Goal: Information Seeking & Learning: Learn about a topic

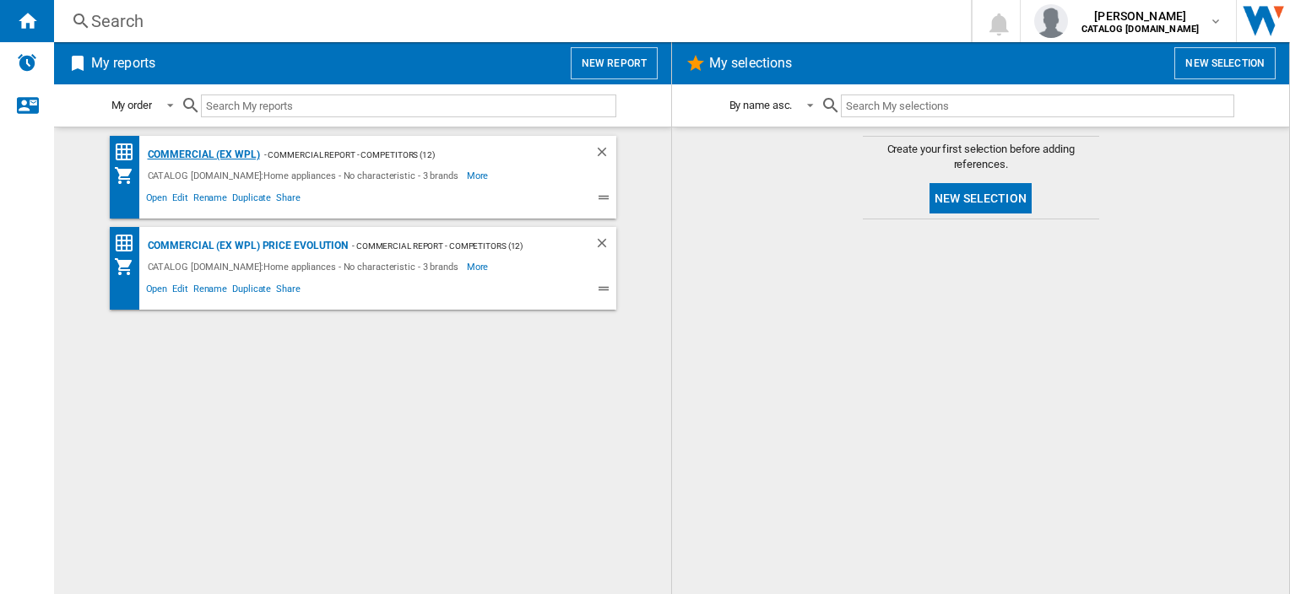
click at [195, 152] on div "Commercial (ex WPL)" at bounding box center [201, 154] width 116 height 21
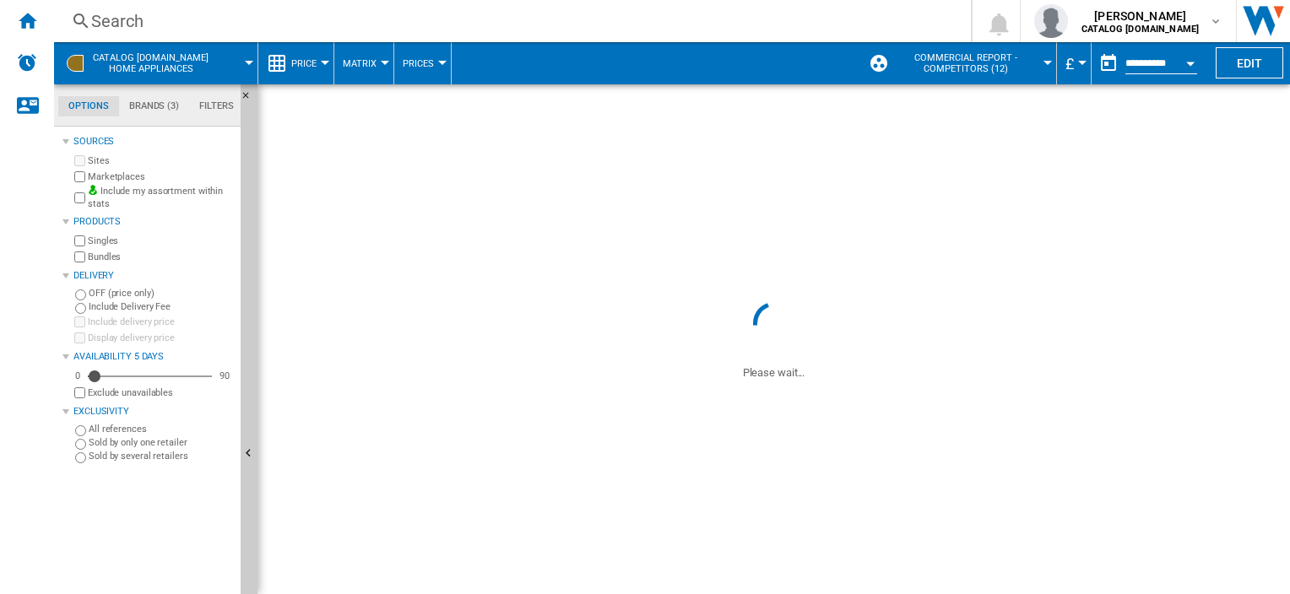
click at [101, 17] on div "Search" at bounding box center [509, 21] width 836 height 24
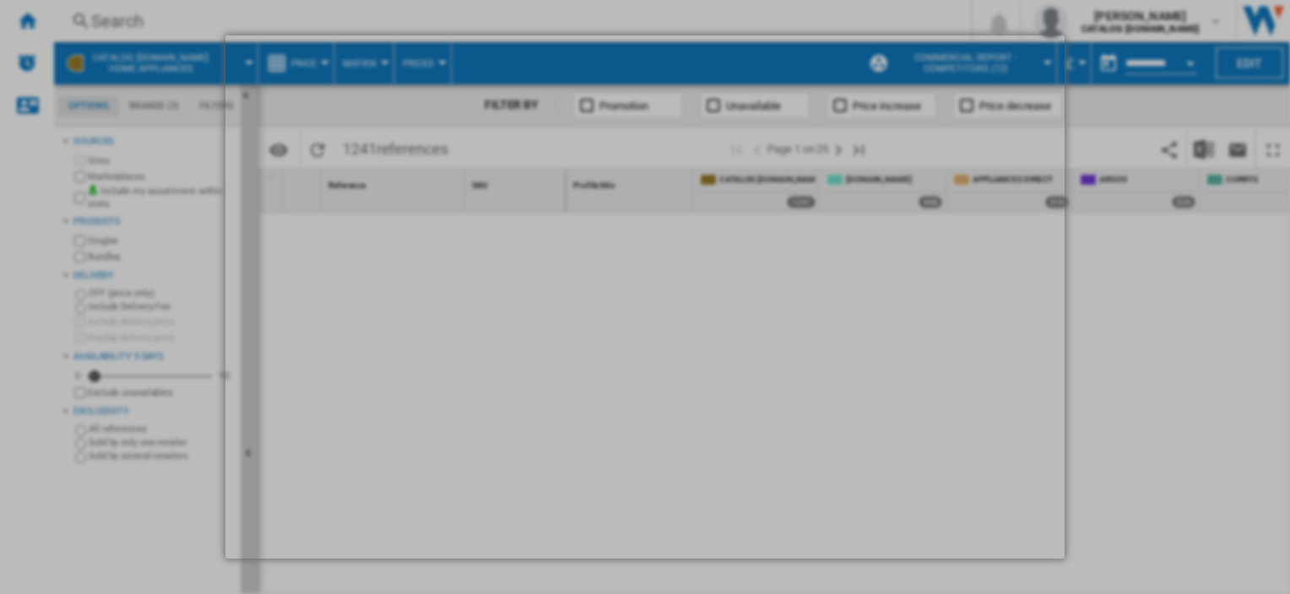
click at [107, 23] on div at bounding box center [645, 297] width 1290 height 594
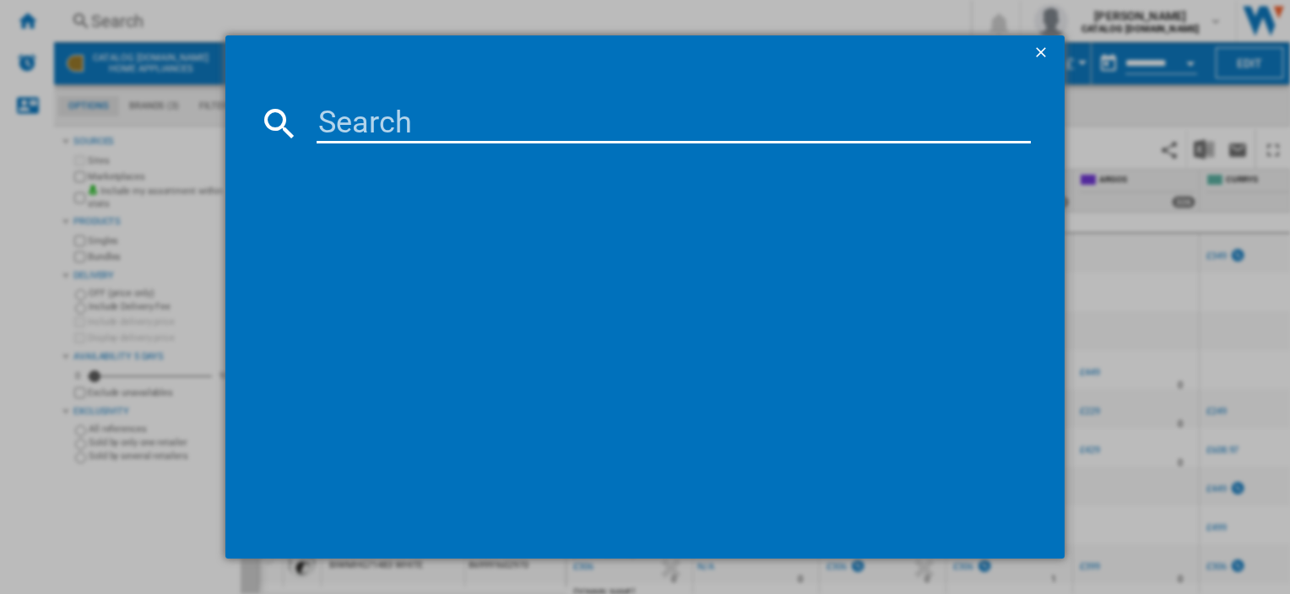
drag, startPoint x: 398, startPoint y: 108, endPoint x: 396, endPoint y: 120, distance: 12.1
click at [398, 108] on input at bounding box center [673, 123] width 713 height 41
paste input "DIH 10D W"
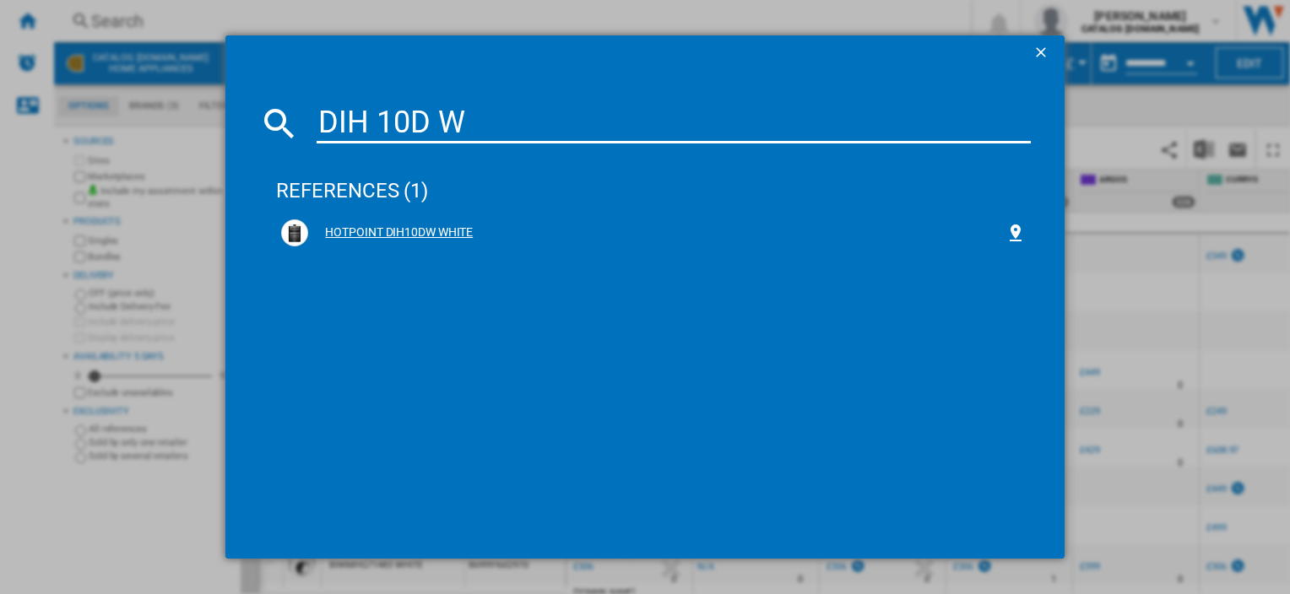
type input "DIH 10D W"
click at [369, 230] on div "HOTPOINT DIH10DW WHITE" at bounding box center [656, 233] width 696 height 17
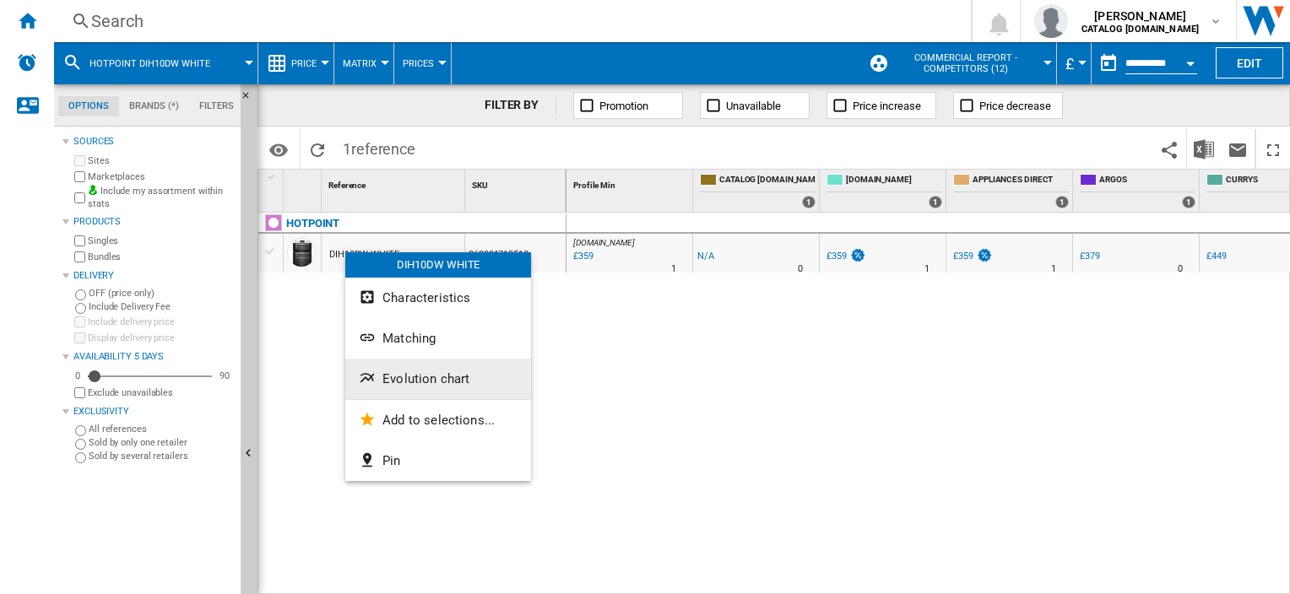
click at [425, 382] on span "Evolution chart" at bounding box center [425, 378] width 87 height 15
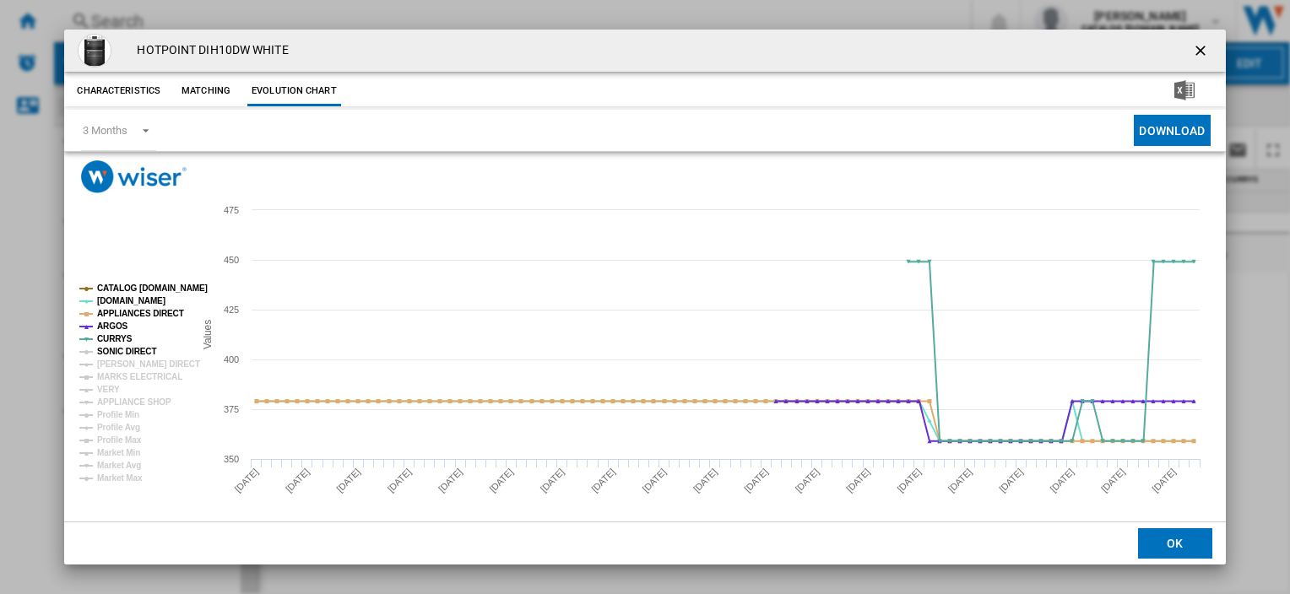
click at [122, 350] on tspan "SONIC DIRECT" at bounding box center [126, 351] width 59 height 9
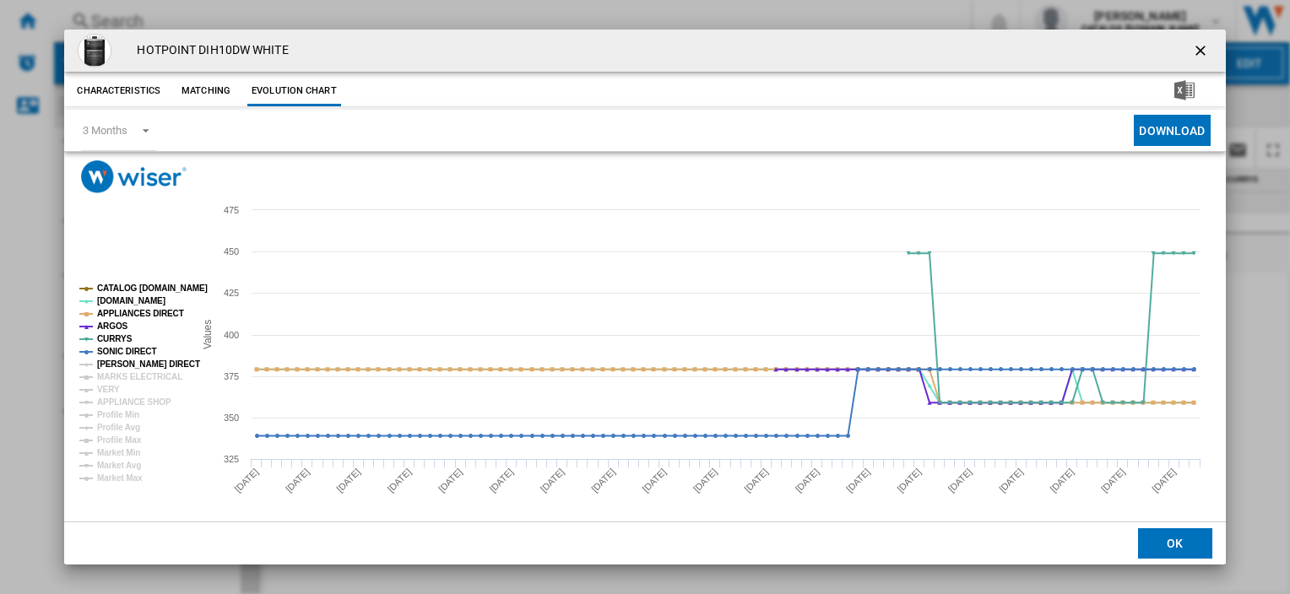
click at [114, 366] on tspan "HUGHES DIRECT" at bounding box center [148, 364] width 103 height 9
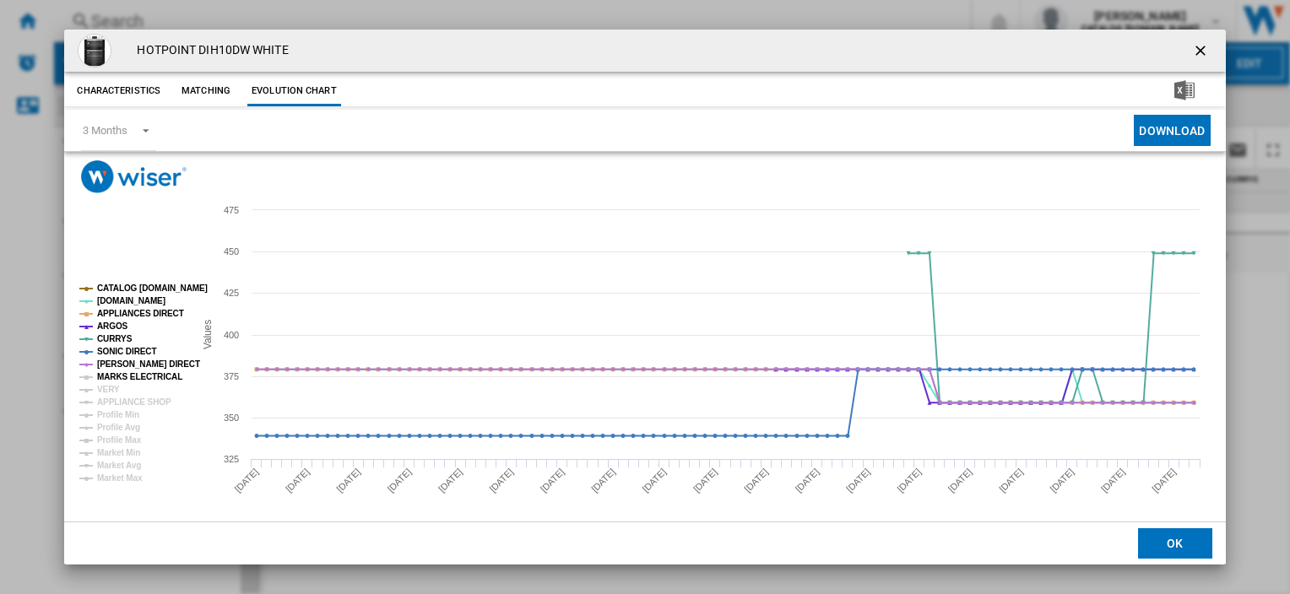
click at [109, 376] on tspan "MARKS ELECTRICAL" at bounding box center [139, 376] width 85 height 9
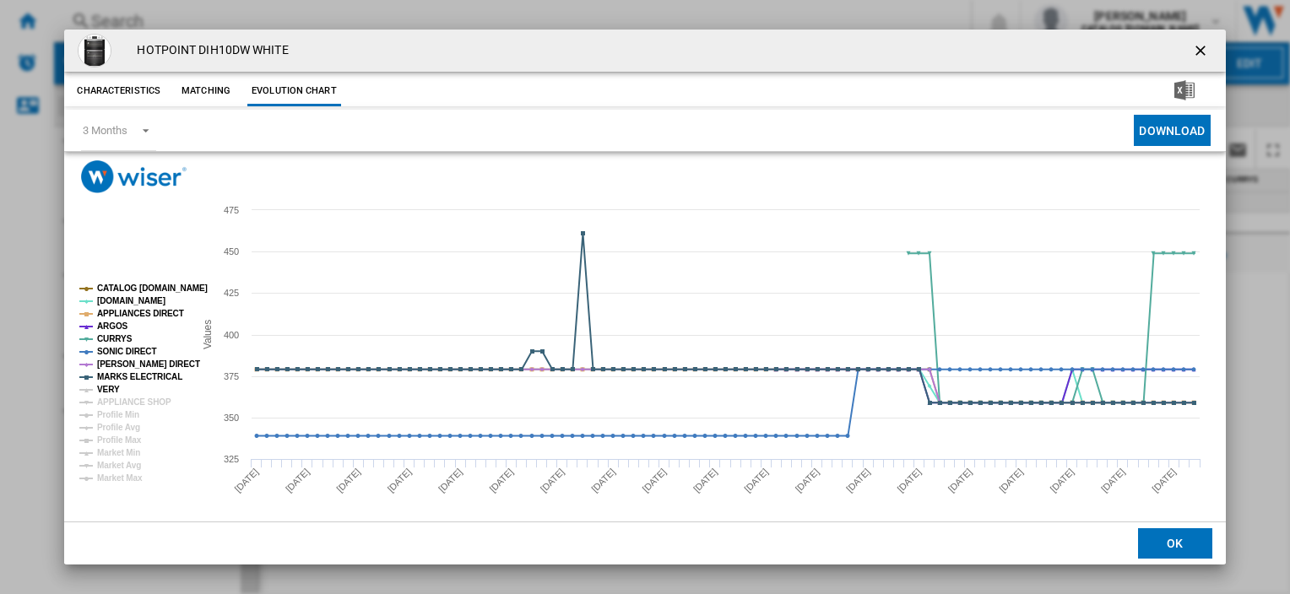
click at [106, 390] on tspan "VERY" at bounding box center [108, 389] width 23 height 9
click at [109, 398] on tspan "APPLIANCE SHOP" at bounding box center [134, 402] width 74 height 9
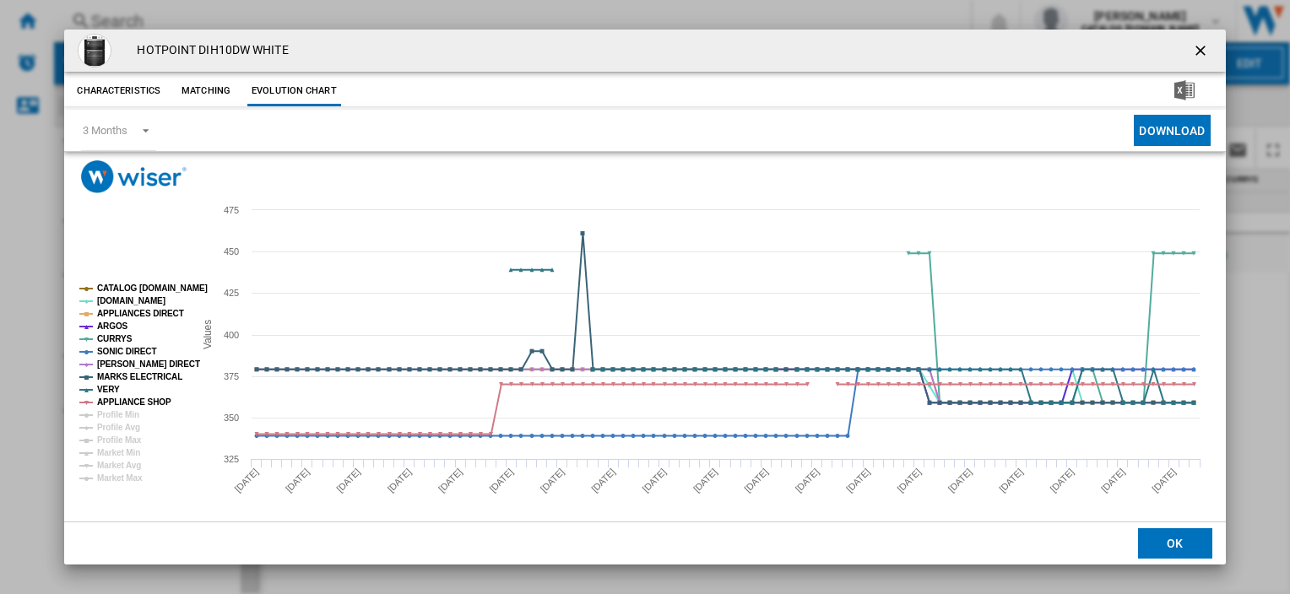
click at [1194, 53] on ng-md-icon "getI18NText('BUTTONS.CLOSE_DIALOG')" at bounding box center [1202, 52] width 20 height 20
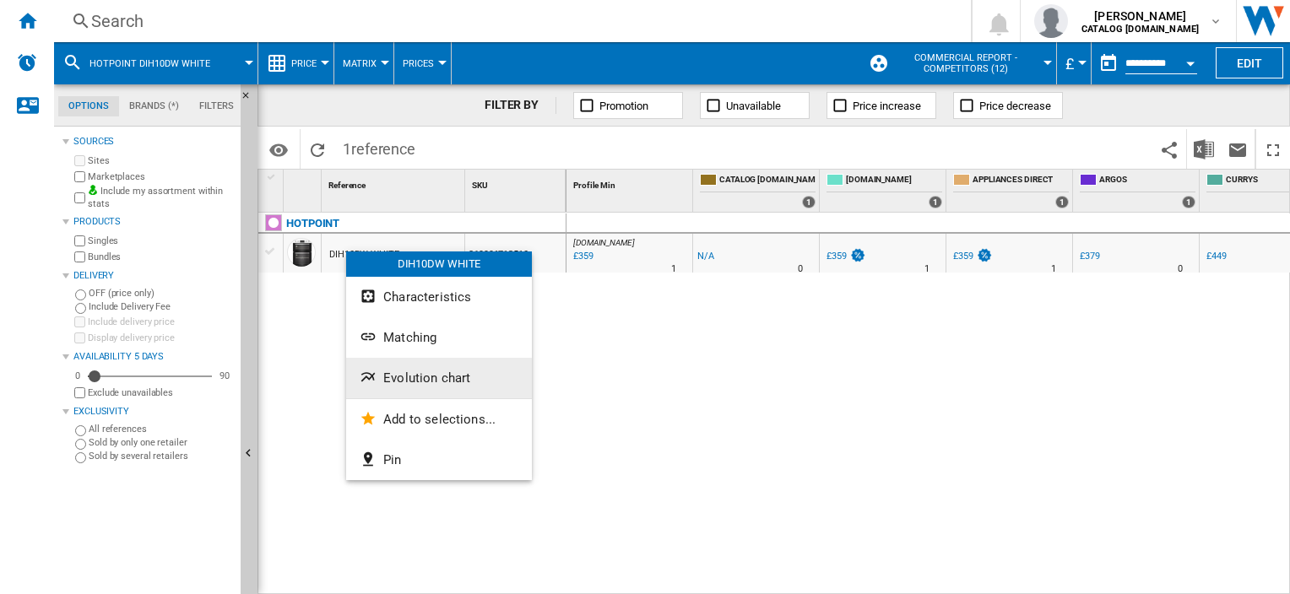
click at [397, 381] on span "Evolution chart" at bounding box center [426, 378] width 87 height 15
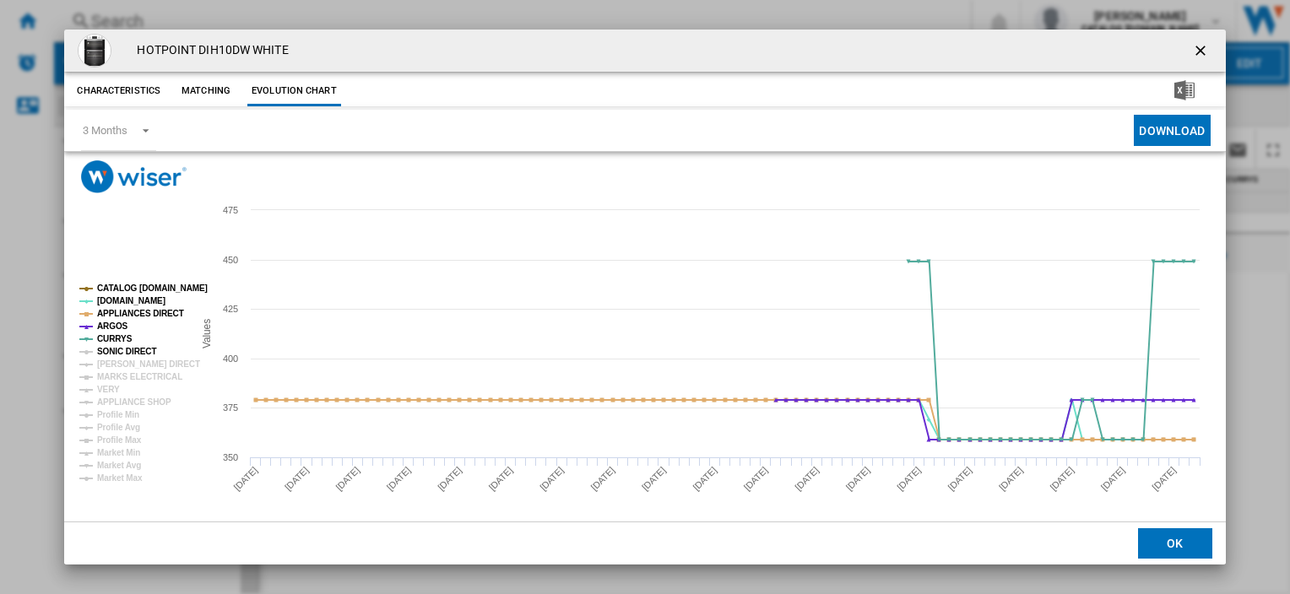
click at [122, 349] on tspan "SONIC DIRECT" at bounding box center [126, 351] width 59 height 9
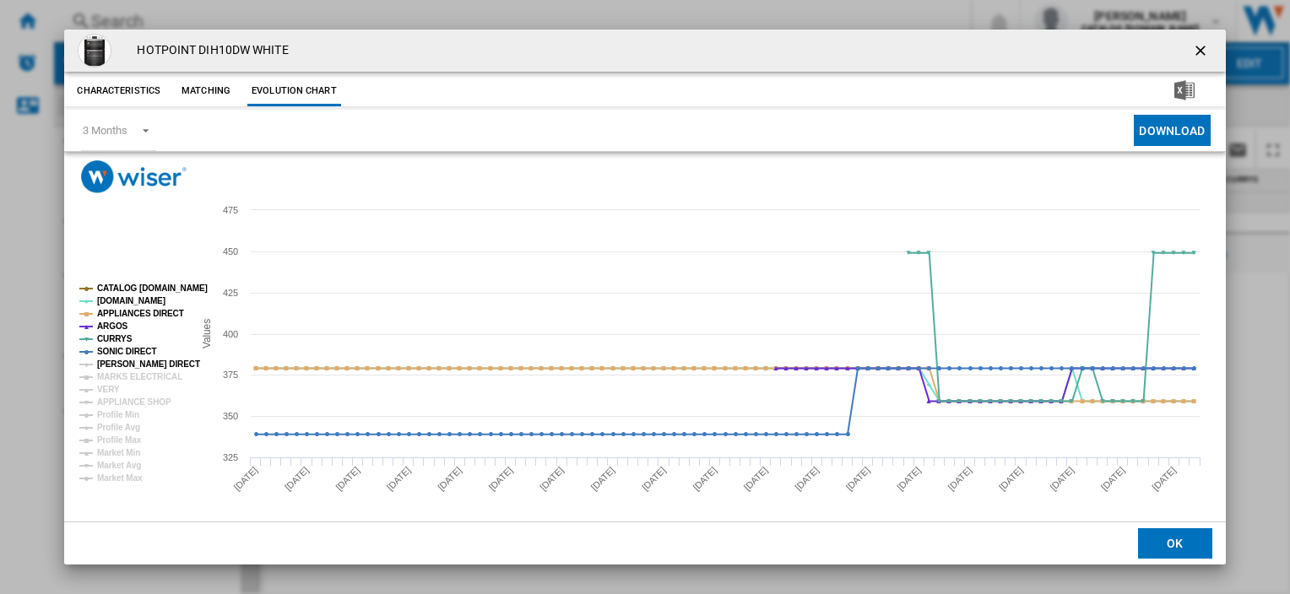
click at [122, 363] on tspan "HUGHES DIRECT" at bounding box center [148, 364] width 103 height 9
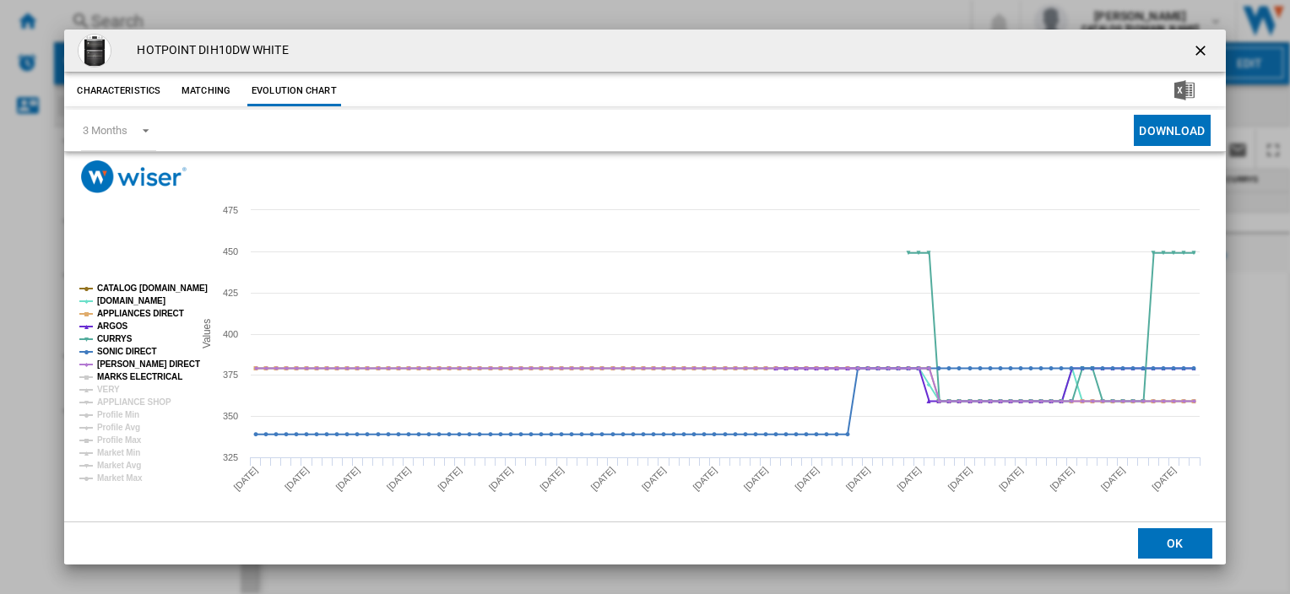
click at [125, 377] on tspan "MARKS ELECTRICAL" at bounding box center [139, 376] width 85 height 9
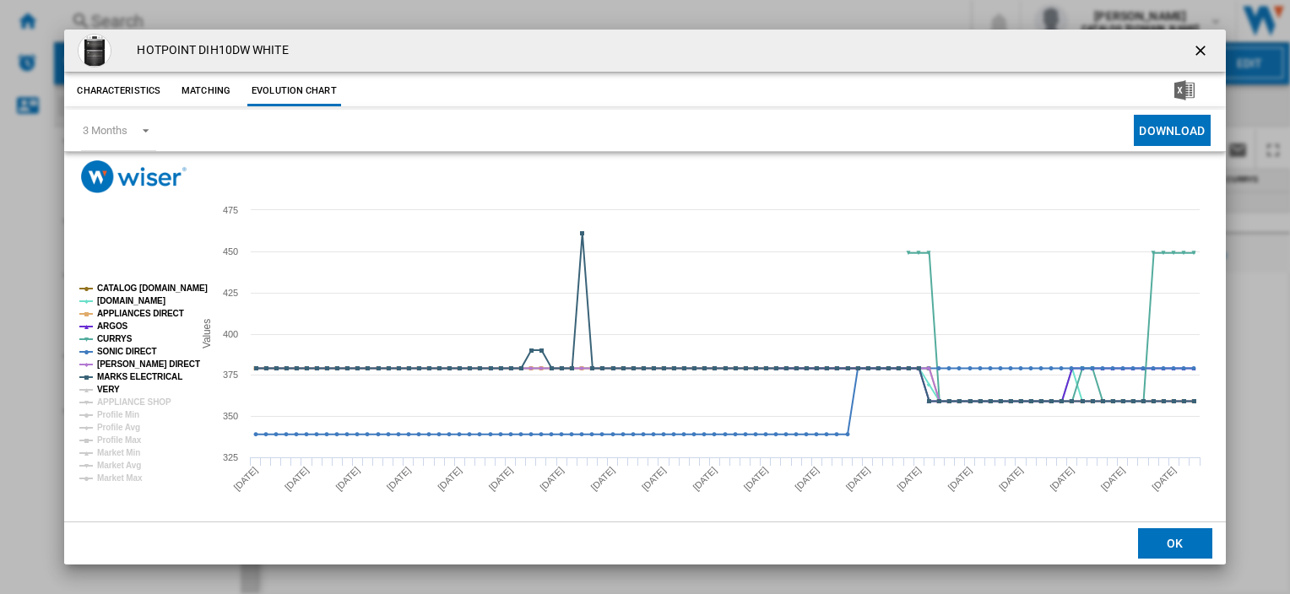
drag, startPoint x: 114, startPoint y: 392, endPoint x: 116, endPoint y: 400, distance: 8.6
click at [114, 392] on tspan "VERY" at bounding box center [108, 389] width 23 height 9
click at [116, 400] on tspan "APPLIANCE SHOP" at bounding box center [134, 402] width 74 height 9
